Goal: Information Seeking & Learning: Compare options

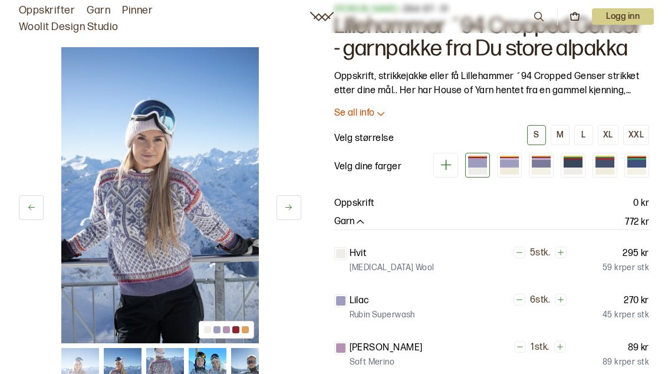
scroll to position [21, 0]
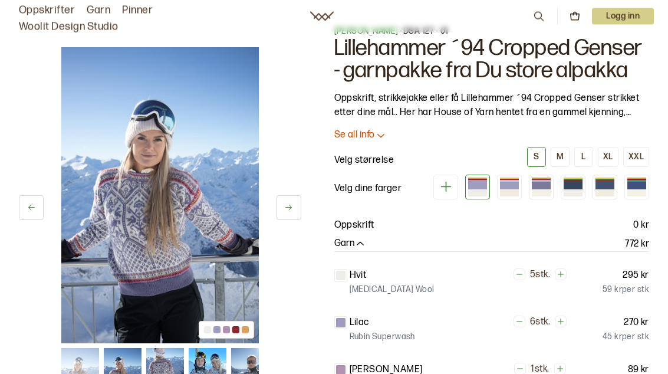
click at [604, 190] on div at bounding box center [604, 193] width 19 height 6
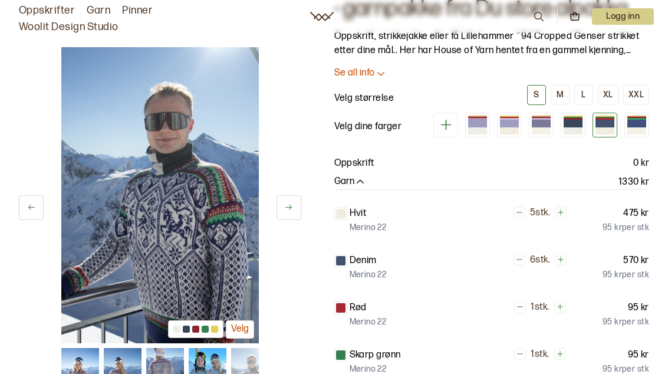
scroll to position [79, 0]
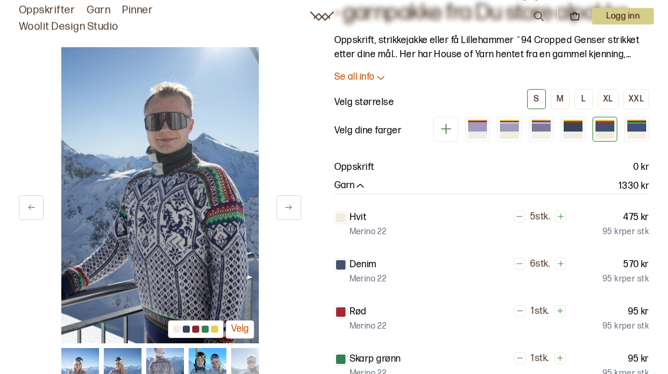
click at [579, 131] on div at bounding box center [573, 128] width 19 height 8
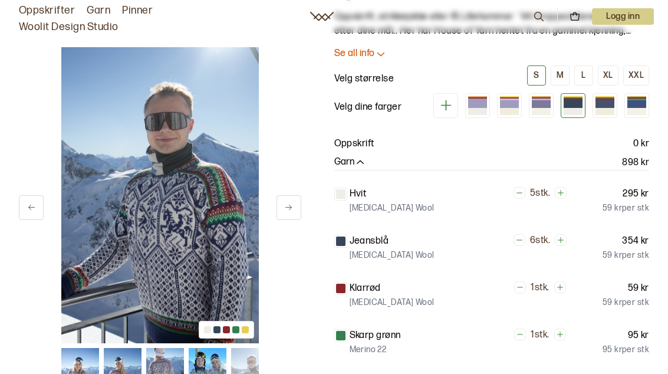
scroll to position [98, 0]
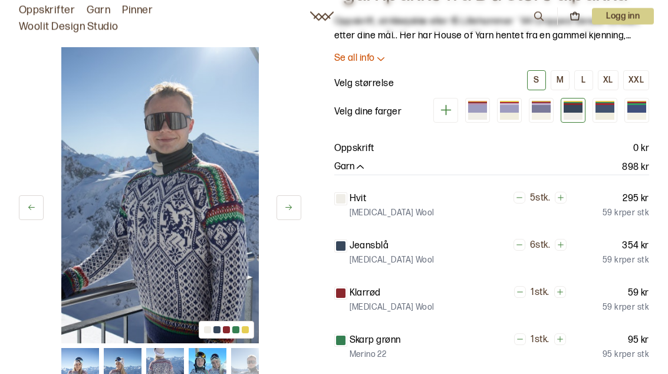
click at [605, 115] on div at bounding box center [604, 116] width 19 height 6
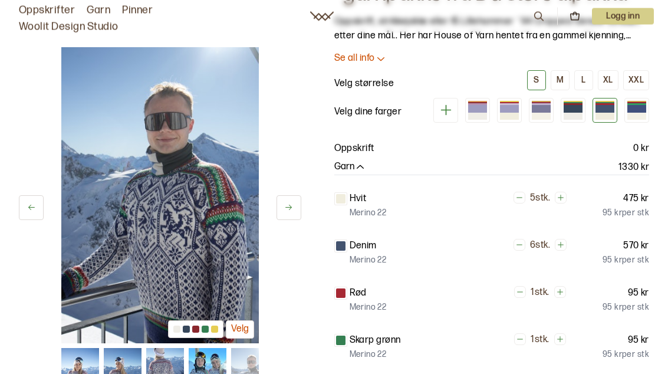
scroll to position [98, 0]
click at [576, 114] on div at bounding box center [573, 116] width 19 height 6
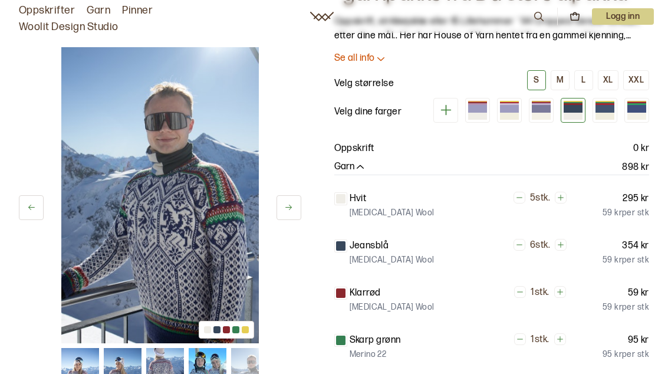
click at [602, 107] on div at bounding box center [604, 109] width 19 height 8
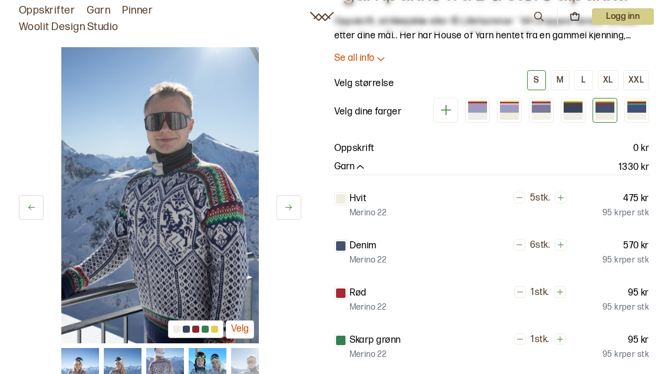
click at [518, 107] on div at bounding box center [509, 109] width 19 height 8
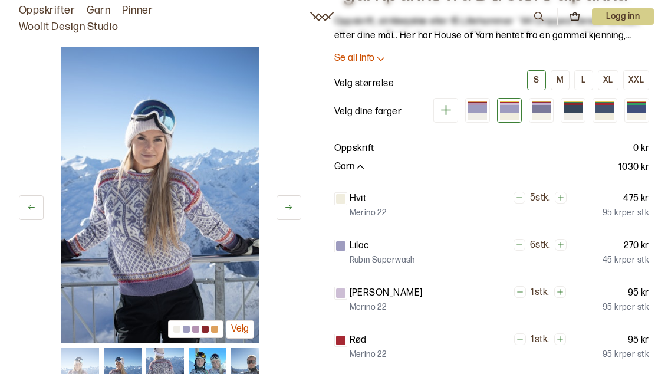
click at [542, 117] on div at bounding box center [541, 116] width 19 height 6
click at [578, 107] on div at bounding box center [573, 109] width 19 height 8
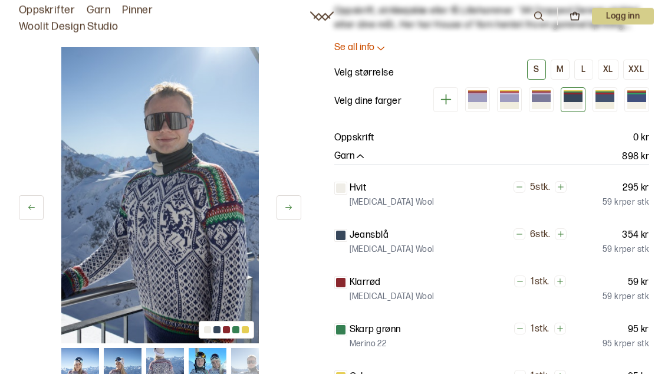
click at [604, 108] on div at bounding box center [604, 106] width 19 height 6
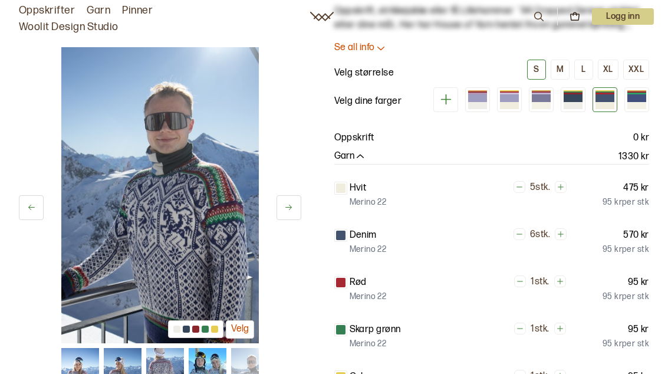
click at [641, 95] on div at bounding box center [636, 98] width 19 height 8
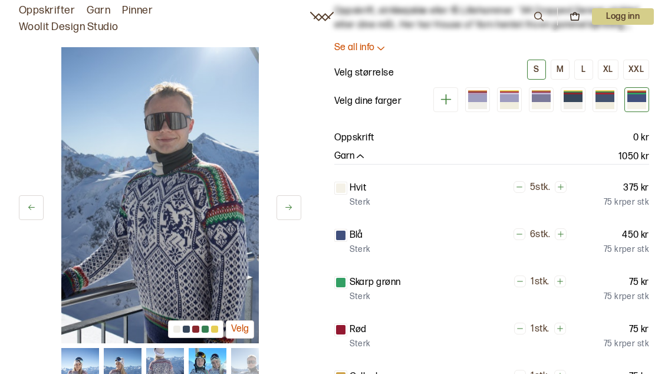
click at [574, 104] on div at bounding box center [573, 105] width 19 height 6
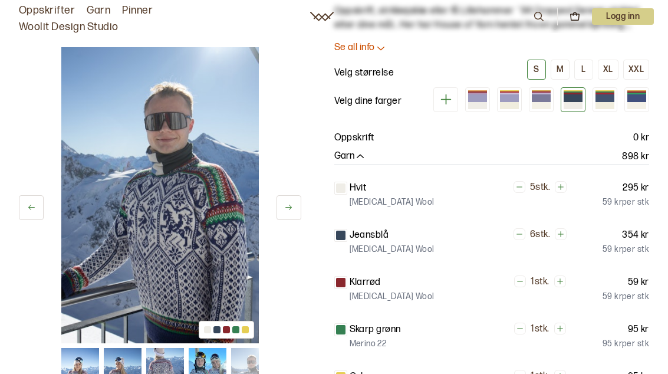
click at [571, 97] on div at bounding box center [573, 98] width 19 height 8
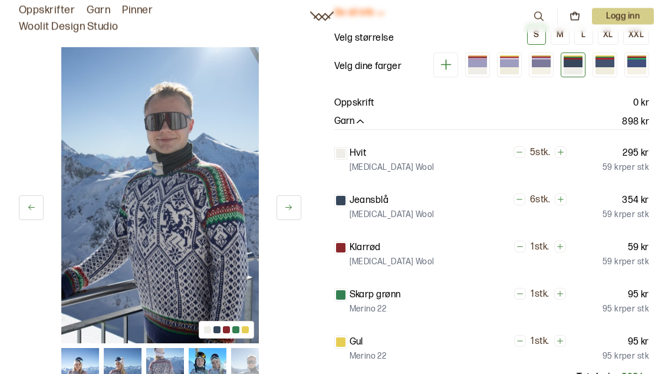
scroll to position [144, 0]
click at [282, 213] on button at bounding box center [288, 207] width 25 height 25
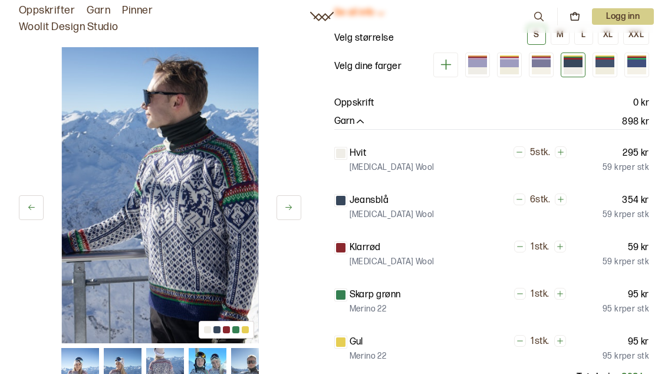
click at [279, 214] on button at bounding box center [288, 207] width 25 height 25
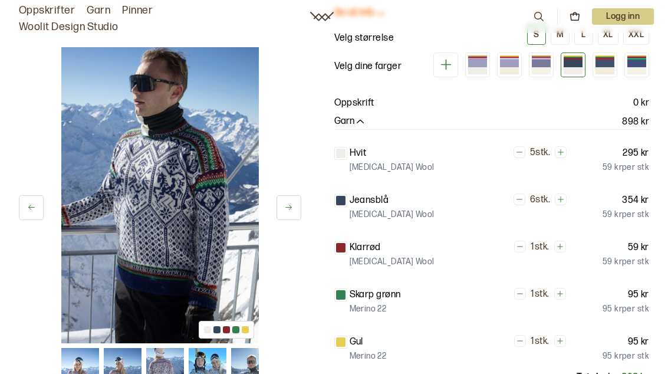
click at [284, 205] on button at bounding box center [288, 207] width 25 height 25
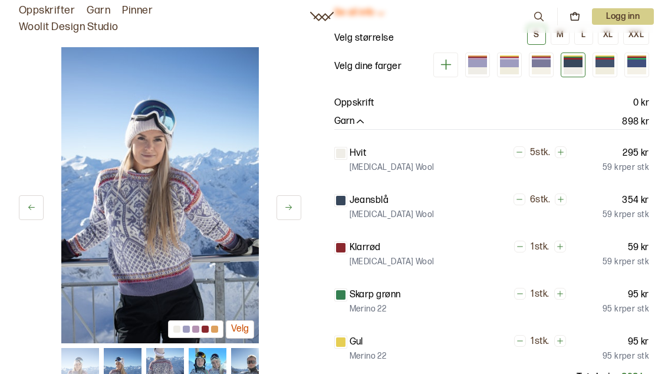
click at [480, 73] on div at bounding box center [477, 70] width 19 height 6
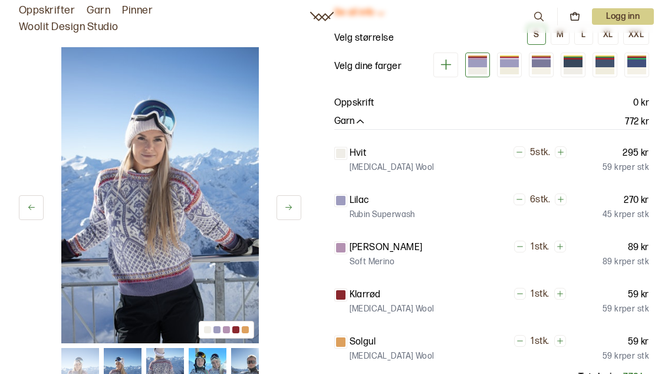
click at [503, 70] on div at bounding box center [509, 70] width 19 height 6
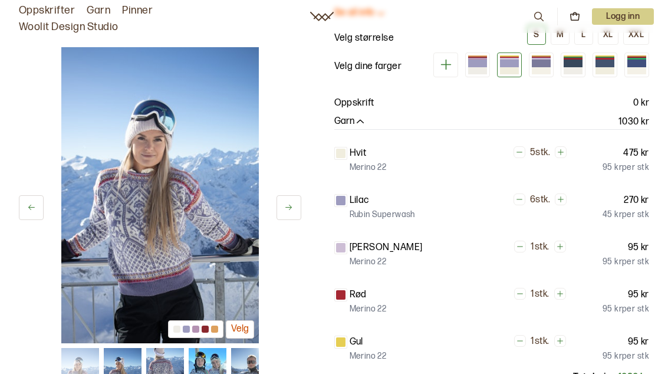
click at [539, 68] on div at bounding box center [541, 70] width 19 height 6
